Goal: Task Accomplishment & Management: Complete application form

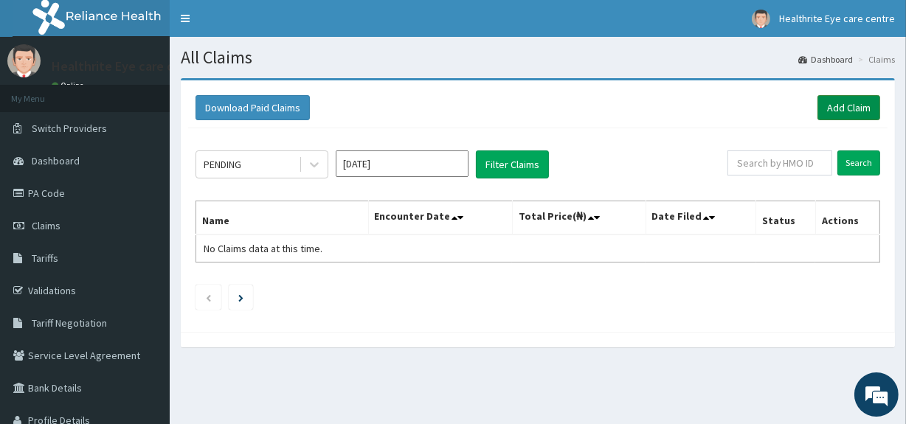
click at [839, 106] on link "Add Claim" at bounding box center [848, 107] width 63 height 25
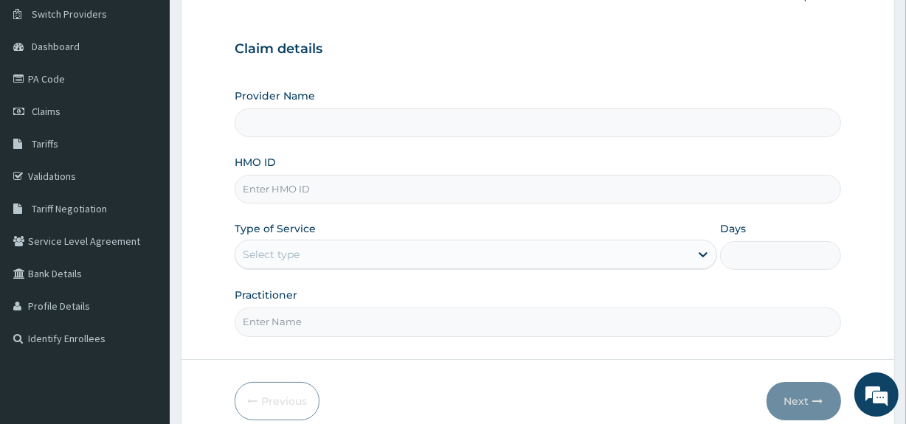
scroll to position [128, 0]
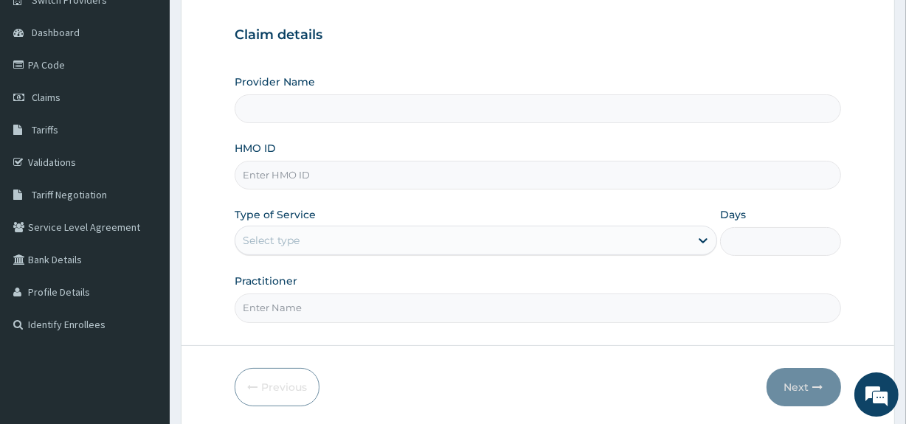
type input "Healthrite eye care centre"
click at [479, 117] on input "Healthrite eye care centre" at bounding box center [538, 108] width 606 height 29
click at [413, 173] on input "HMO ID" at bounding box center [538, 175] width 606 height 29
type input "ANL/10032/A"
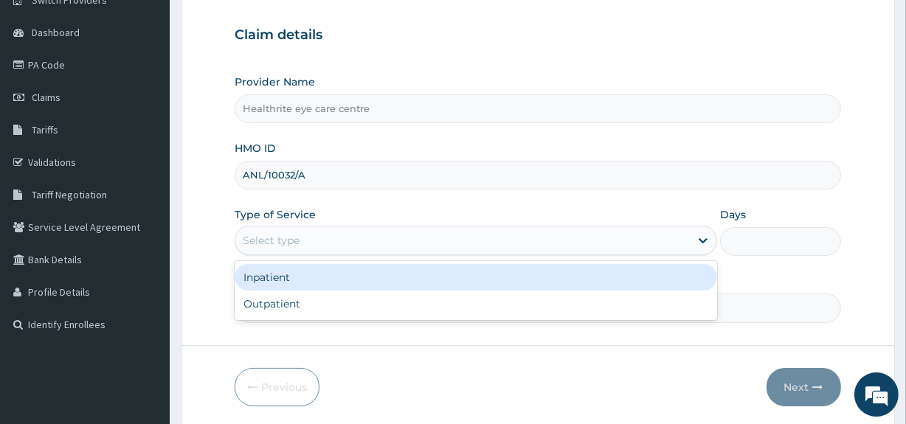
click at [409, 243] on div "Select type" at bounding box center [462, 241] width 454 height 24
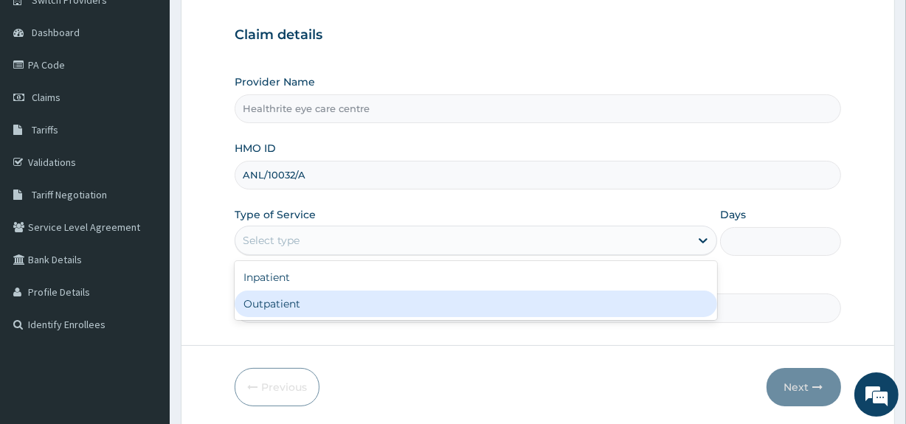
click at [358, 302] on div "Outpatient" at bounding box center [476, 304] width 482 height 27
type input "1"
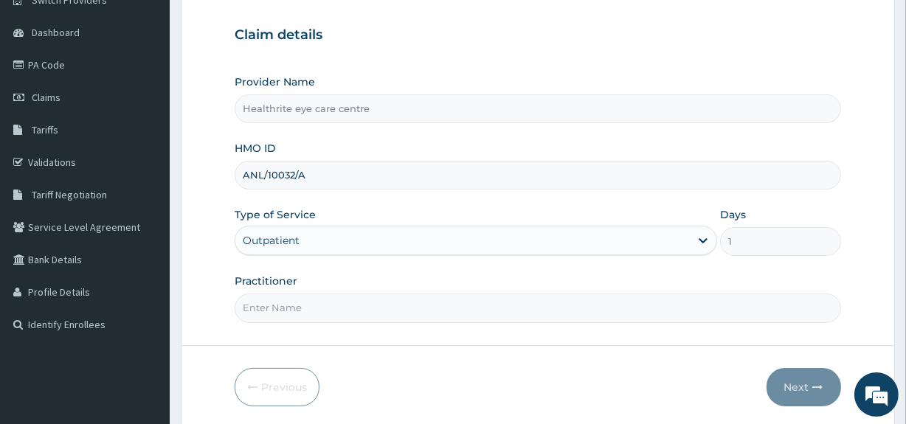
click at [457, 307] on input "Practitioner" at bounding box center [538, 308] width 606 height 29
type input "HEALTHRITE"
click at [790, 387] on button "Next" at bounding box center [803, 387] width 74 height 38
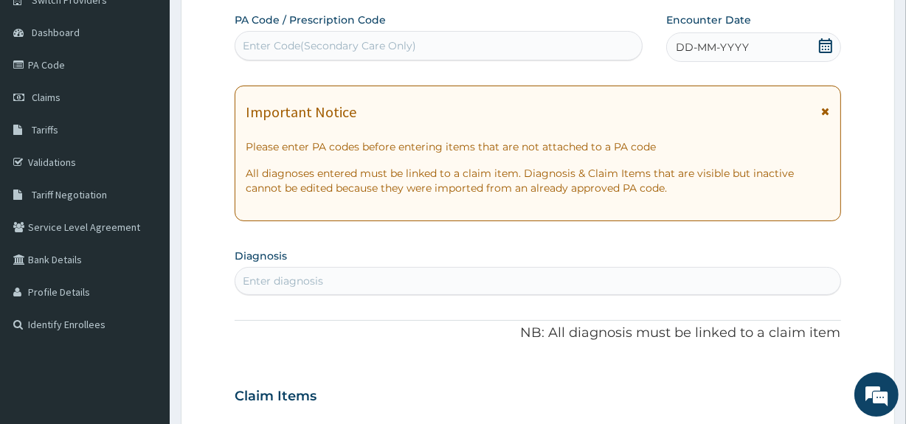
click at [704, 279] on div "Enter diagnosis" at bounding box center [537, 281] width 604 height 24
click at [563, 44] on div "Enter Code(Secondary Care Only)" at bounding box center [438, 46] width 406 height 24
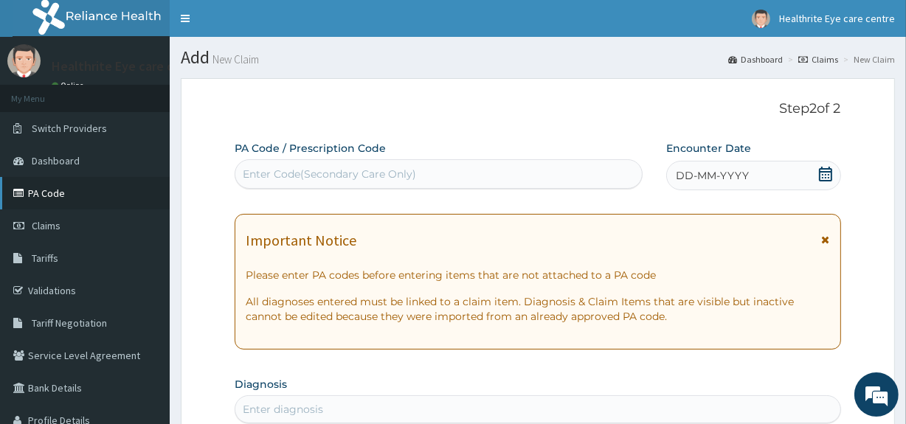
click at [46, 200] on link "PA Code" at bounding box center [85, 193] width 170 height 32
